Goal: Communication & Community: Answer question/provide support

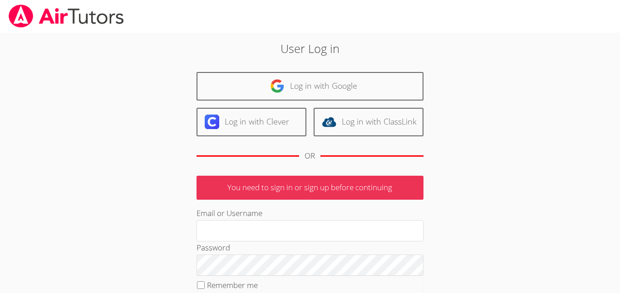
type input "j.escobarmata907@cvuhsd.org"
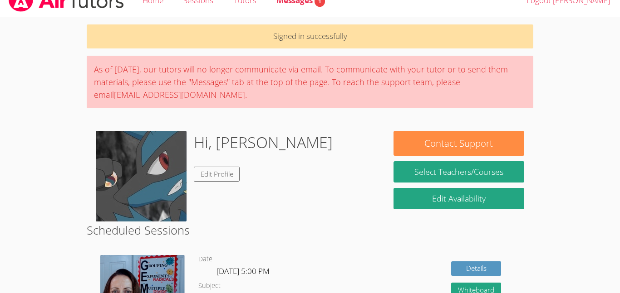
scroll to position [6, 0]
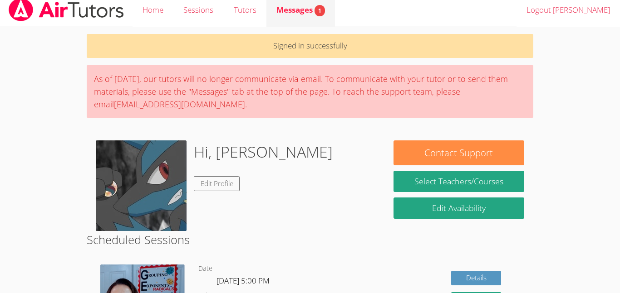
click at [318, 6] on span "1" at bounding box center [319, 10] width 10 height 11
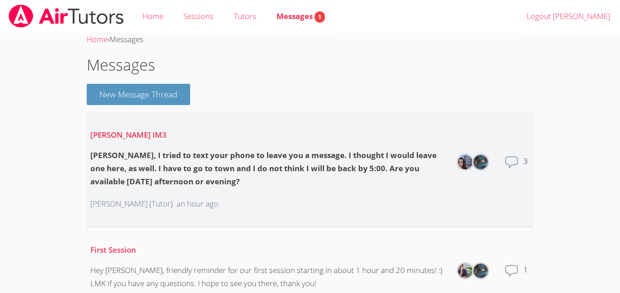
click at [331, 181] on div "[PERSON_NAME], I tried to text your phone to leave you a message. I thought I w…" at bounding box center [268, 168] width 357 height 39
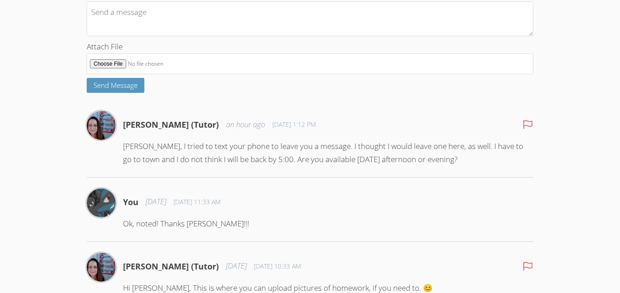
scroll to position [156, 0]
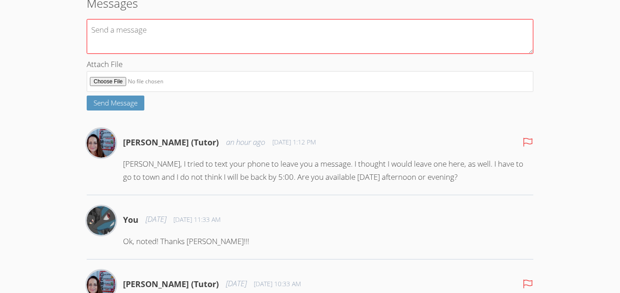
click at [230, 38] on textarea at bounding box center [310, 36] width 446 height 35
click at [264, 34] on textarea "Hello! I am available after 7, as I have a session [DATE], Let me know fi you c…" at bounding box center [310, 36] width 446 height 35
click at [333, 30] on textarea "Hello! I am available after 7, as I have a session [DATE], Let me know fi you c…" at bounding box center [310, 36] width 446 height 35
click at [333, 31] on textarea "Hello! I am available after 7, as I have a session [DATE], Let me know fi you c…" at bounding box center [310, 36] width 446 height 35
click at [331, 32] on textarea "Hello! I am available after 7, as I have a session [DATE], Let me know fi you c…" at bounding box center [310, 36] width 446 height 35
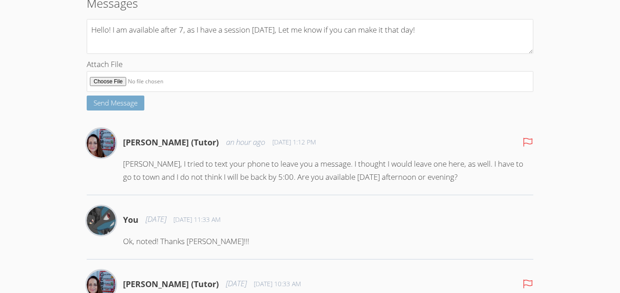
type textarea "Hello! I am available after 7, as I have a session [DATE], Let me know if you c…"
click at [134, 98] on button "Send Message" at bounding box center [116, 103] width 58 height 15
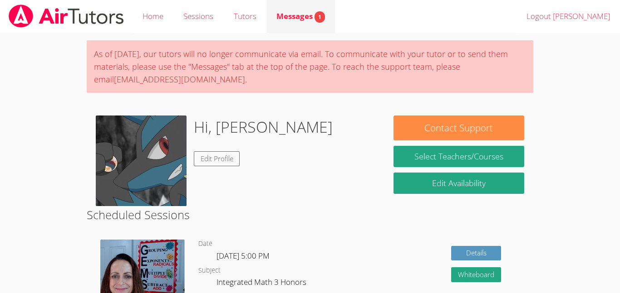
click at [317, 20] on span "1" at bounding box center [319, 16] width 10 height 11
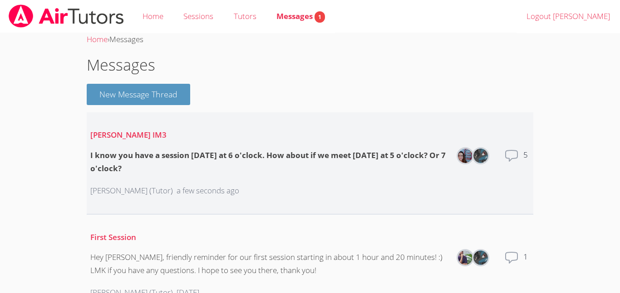
click at [326, 194] on div "[PERSON_NAME] (Tutor) a few seconds ago" at bounding box center [268, 191] width 357 height 28
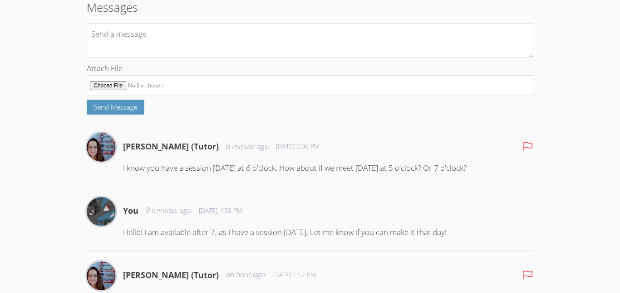
scroll to position [153, 0]
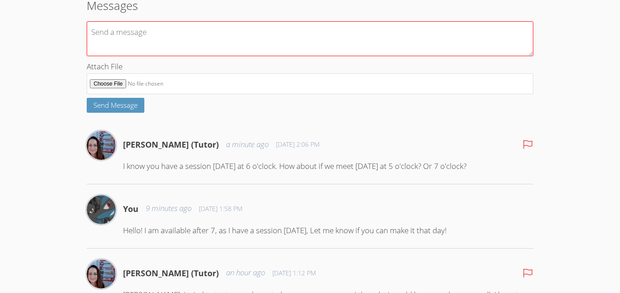
click at [301, 55] on textarea at bounding box center [310, 38] width 446 height 35
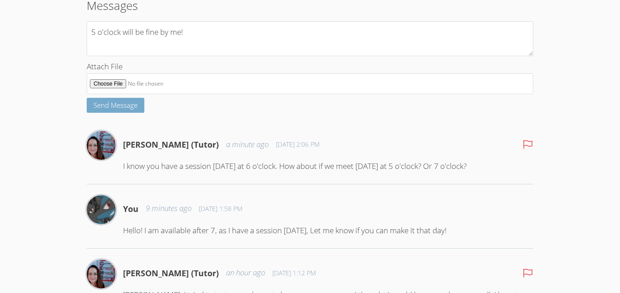
type textarea "5 o'clock will be fine by me!"
click at [122, 105] on span "Send Message" at bounding box center [115, 105] width 44 height 9
